Goal: Navigation & Orientation: Find specific page/section

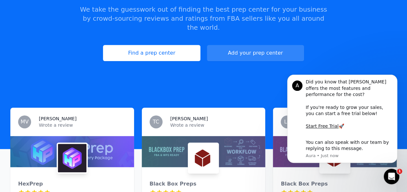
scroll to position [109, 0]
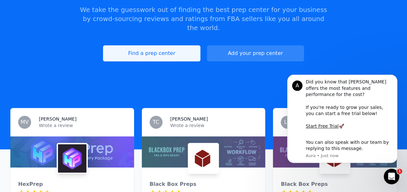
click at [136, 45] on link "Find a prep center" at bounding box center [151, 53] width 97 height 16
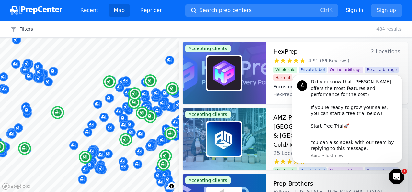
scroll to position [53, 0]
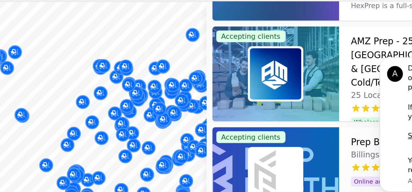
click at [146, 94] on div "Shipux LLC [GEOGRAPHIC_DATA], [GEOGRAPHIC_DATA], [GEOGRAPHIC_DATA] 3.00 (2 Revi…" at bounding box center [134, 71] width 124 height 51
click at [149, 87] on div "Flat Rate Prep [GEOGRAPHIC_DATA], [GEOGRAPHIC_DATA], [GEOGRAPHIC_DATA] No revie…" at bounding box center [128, 63] width 124 height 51
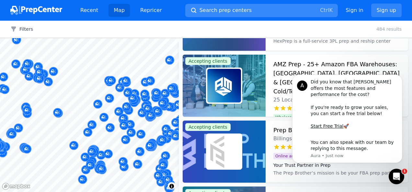
click at [218, 9] on span "Search prep centers" at bounding box center [226, 10] width 52 height 8
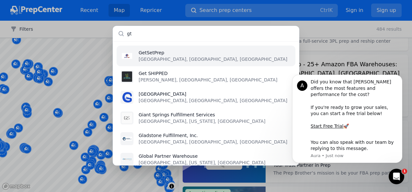
type input "g"
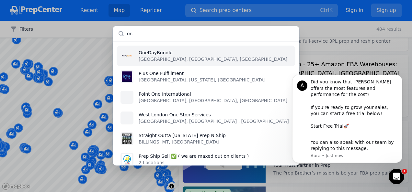
type input "o"
